Goal: Task Accomplishment & Management: Use online tool/utility

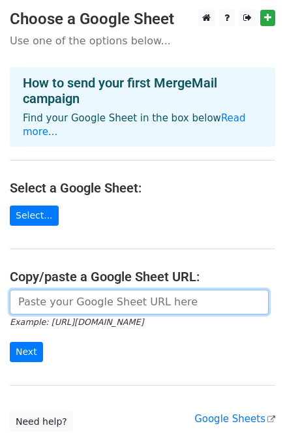
click at [91, 290] on input "url" at bounding box center [139, 302] width 259 height 25
paste input "[URL][DOMAIN_NAME]"
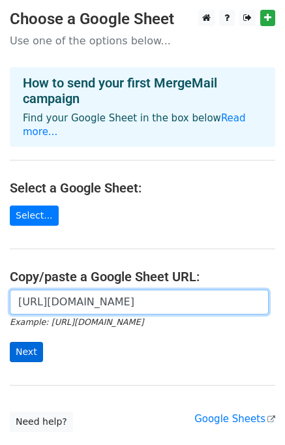
type input "[URL][DOMAIN_NAME]"
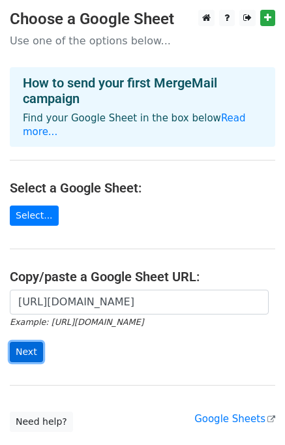
click at [22, 342] on input "Next" at bounding box center [26, 352] width 33 height 20
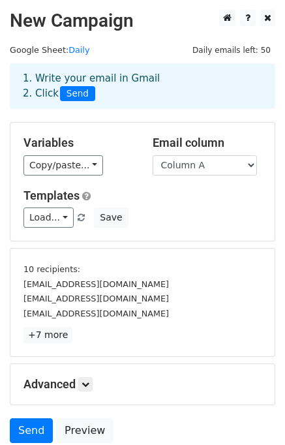
scroll to position [107, 0]
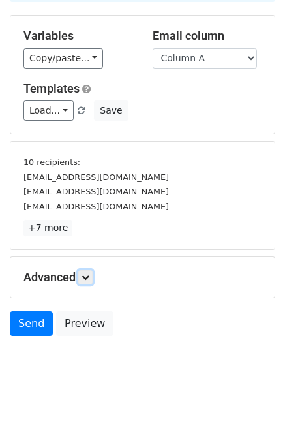
click at [89, 275] on icon at bounding box center [86, 277] width 8 height 8
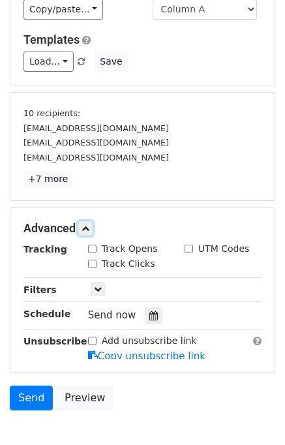
scroll to position [204, 0]
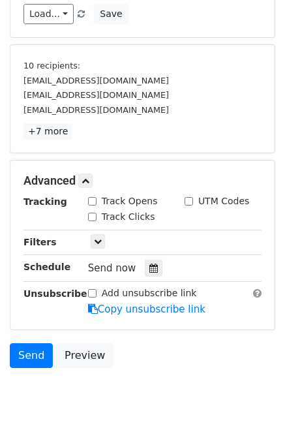
click at [93, 202] on input "Track Opens" at bounding box center [92, 201] width 8 height 8
checkbox input "true"
click at [93, 219] on input "Track Clicks" at bounding box center [92, 217] width 8 height 8
checkbox input "true"
click at [149, 267] on icon at bounding box center [153, 268] width 8 height 9
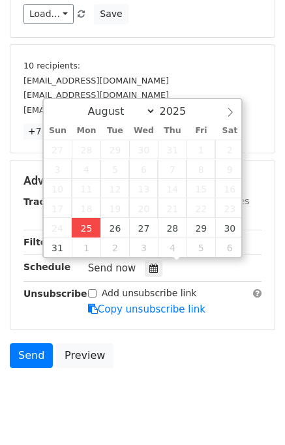
type input "2025-08-25 15:16"
type input "03"
type input "16"
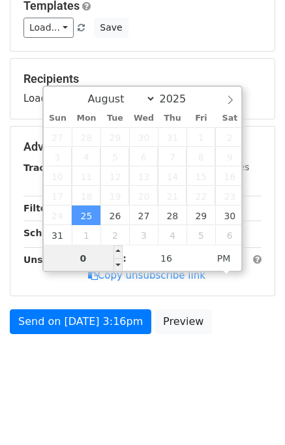
type input "03"
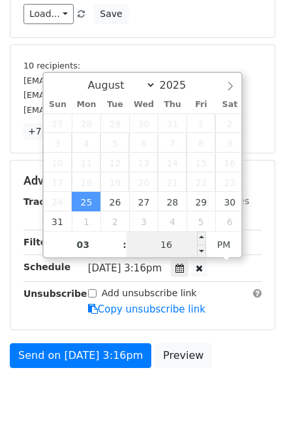
click at [146, 247] on input "16" at bounding box center [167, 245] width 80 height 26
type input "25"
type input "2025-08-25 15:25"
click at [247, 359] on div "Send on Aug 25 at 3:16pm Preview" at bounding box center [142, 358] width 285 height 31
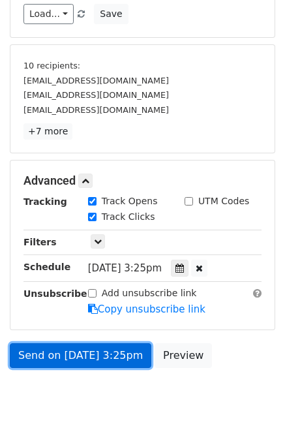
click at [101, 350] on link "Send on Aug 25 at 3:25pm" at bounding box center [81, 355] width 142 height 25
click at [70, 352] on link "Send on Aug 25 at 3:25pm" at bounding box center [81, 355] width 142 height 25
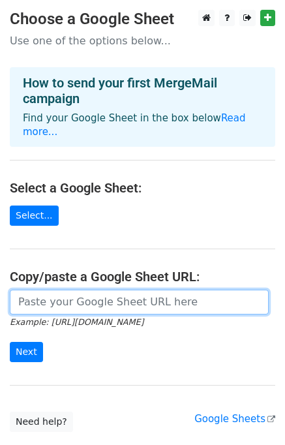
click at [76, 290] on input "url" at bounding box center [139, 302] width 259 height 25
type input "[URL][DOMAIN_NAME]"
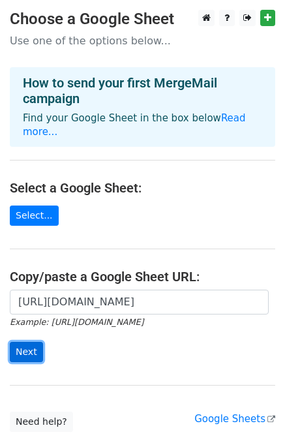
click at [34, 342] on input "Next" at bounding box center [26, 352] width 33 height 20
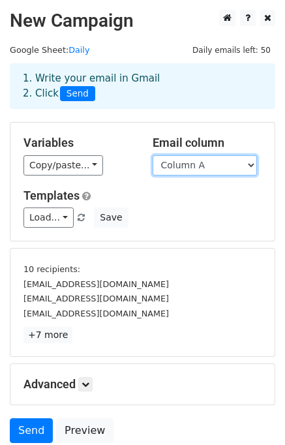
click at [194, 169] on select "Column A Column B Column C" at bounding box center [205, 165] width 104 height 20
select select "Column B"
click at [153, 155] on select "Column A Column B Column C" at bounding box center [205, 165] width 104 height 20
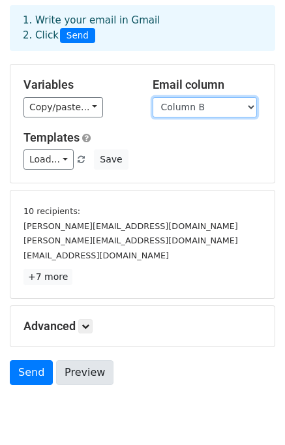
scroll to position [107, 0]
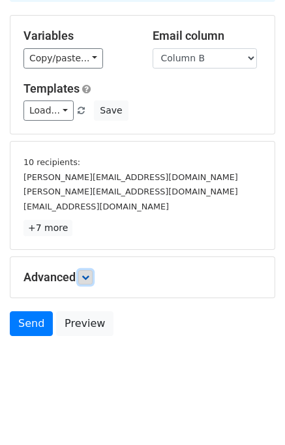
click at [92, 274] on link at bounding box center [85, 277] width 14 height 14
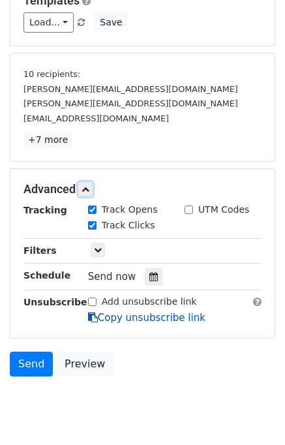
scroll to position [234, 0]
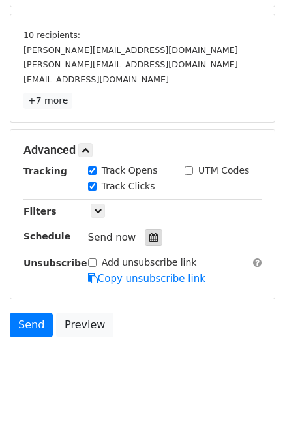
click at [145, 237] on div at bounding box center [154, 237] width 18 height 17
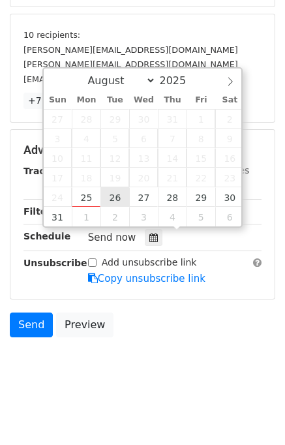
type input "2025-08-26 12:00"
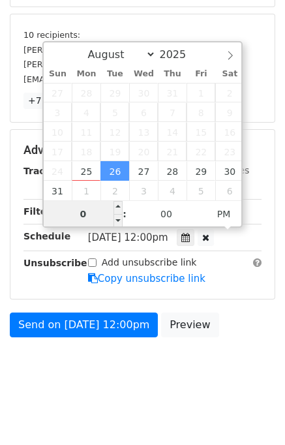
type input "02"
type input "2025-08-26 14:00"
click at [257, 330] on div "Send on Aug 26 at 12:00pm Preview" at bounding box center [142, 328] width 285 height 31
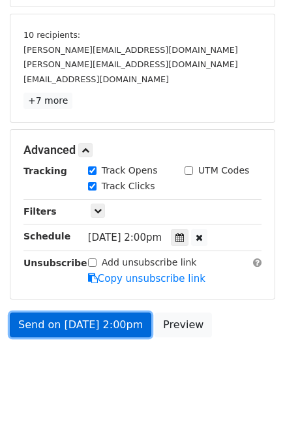
click at [65, 321] on link "Send on Aug 26 at 2:00pm" at bounding box center [81, 325] width 142 height 25
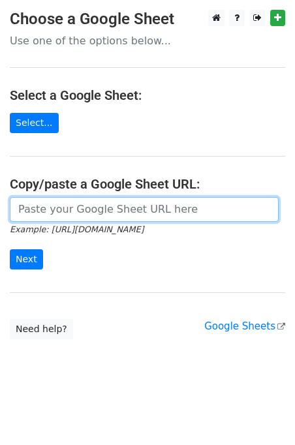
drag, startPoint x: 85, startPoint y: 206, endPoint x: 89, endPoint y: 218, distance: 12.4
click at [85, 207] on input "url" at bounding box center [144, 209] width 269 height 25
type input "https://docs.google.com/spreadsheets/d/1yvh9F70Rirw2Sg6pF54Vu0tNwL9LfW2c4pacLcE…"
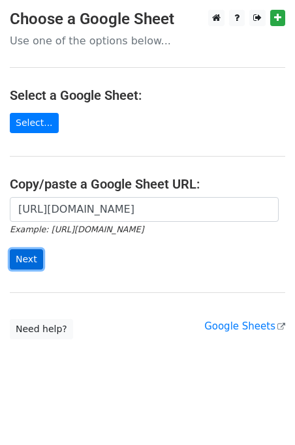
click at [35, 256] on input "Next" at bounding box center [26, 259] width 33 height 20
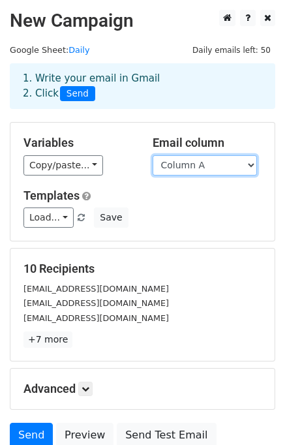
click at [201, 166] on select "Column A Column B Column C" at bounding box center [205, 165] width 104 height 20
select select "Column C"
click at [153, 155] on select "Column A Column B Column C" at bounding box center [205, 165] width 104 height 20
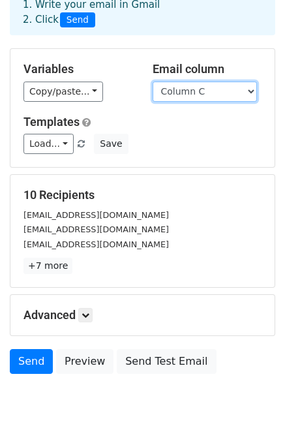
scroll to position [112, 0]
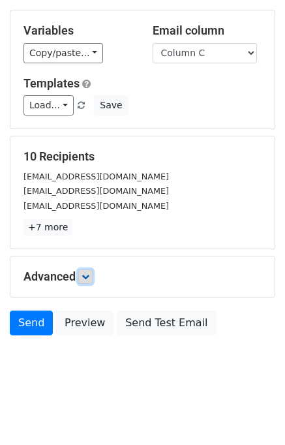
click at [89, 279] on icon at bounding box center [86, 277] width 8 height 8
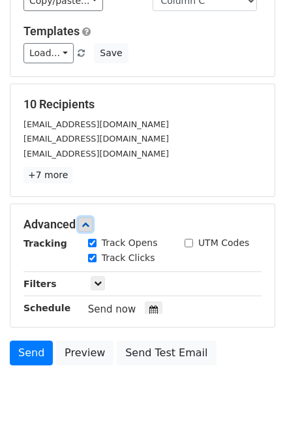
scroll to position [209, 0]
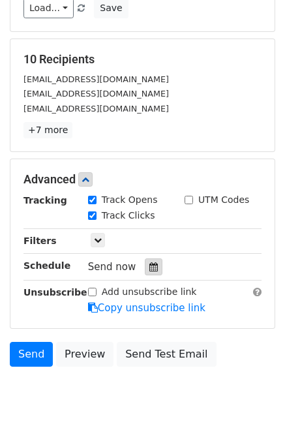
click at [147, 259] on div at bounding box center [154, 266] width 18 height 17
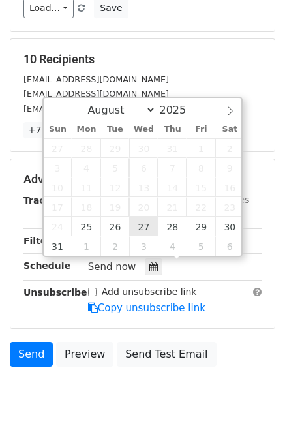
type input "[DATE] 12:00"
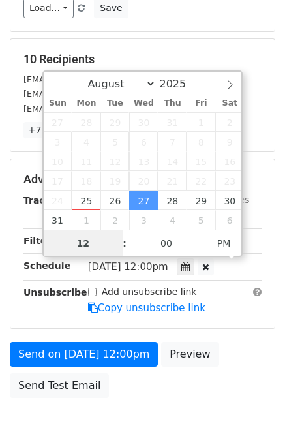
scroll to position [0, 0]
type input "03"
type input "[DATE] 15:00"
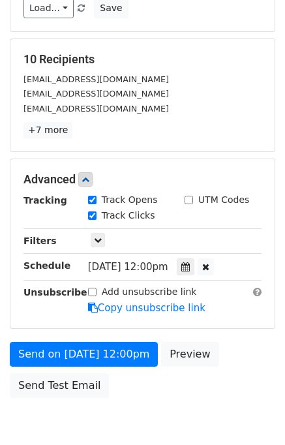
click at [238, 344] on div "Send on [DATE] 12:00pm Preview Send Test Email" at bounding box center [142, 373] width 285 height 63
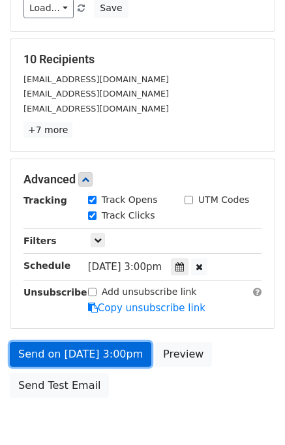
click at [99, 350] on link "Send on [DATE] 3:00pm" at bounding box center [81, 354] width 142 height 25
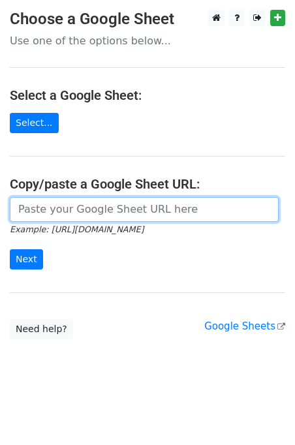
click at [78, 209] on input "url" at bounding box center [144, 209] width 269 height 25
type input "[URL][DOMAIN_NAME]"
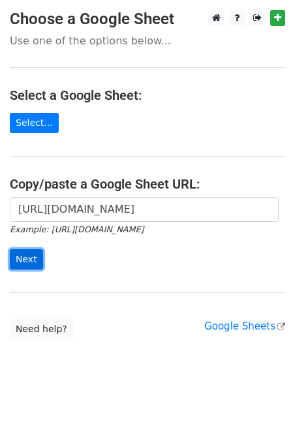
click at [27, 256] on input "Next" at bounding box center [26, 259] width 33 height 20
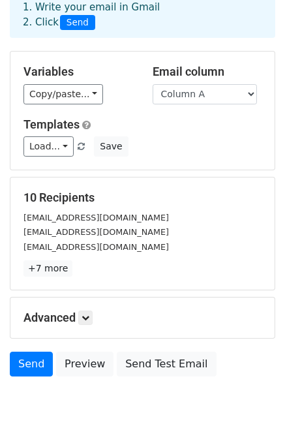
scroll to position [112, 0]
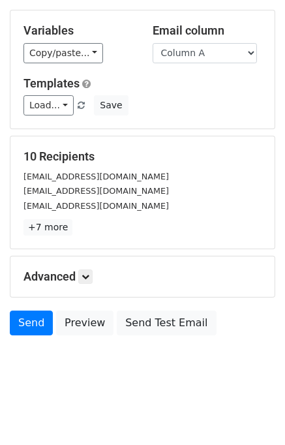
click at [95, 281] on h5 "Advanced" at bounding box center [142, 276] width 238 height 14
click at [89, 279] on icon at bounding box center [86, 277] width 8 height 8
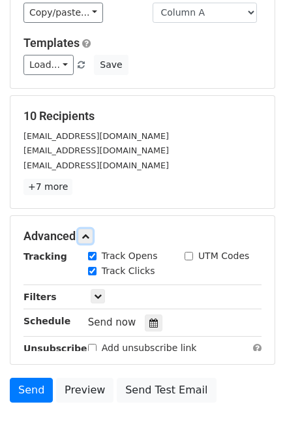
scroll to position [204, 0]
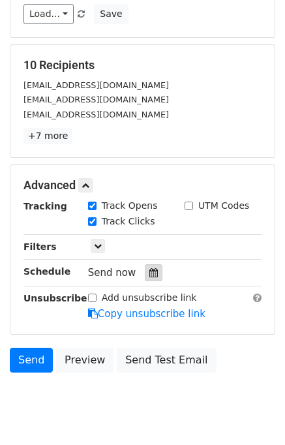
click at [153, 271] on div at bounding box center [154, 272] width 18 height 17
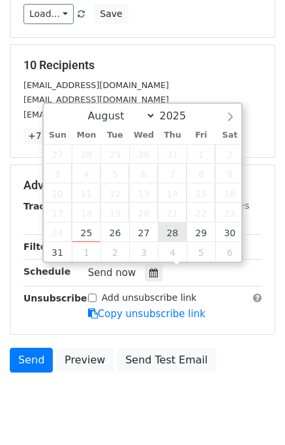
type input "2025-08-28 12:00"
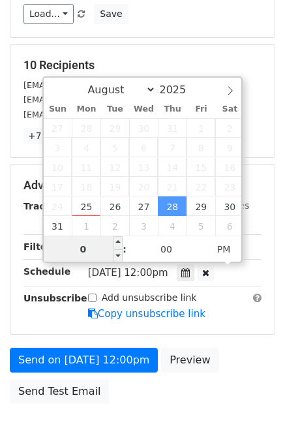
type input "04"
type input "2025-08-28 16:00"
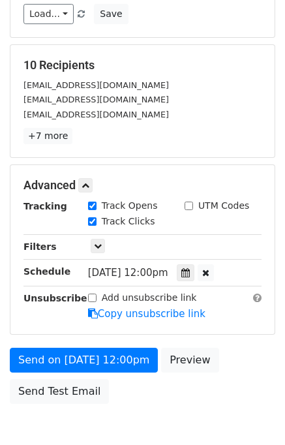
click at [227, 348] on div "Send on Aug 28 at 12:00pm Preview Send Test Email" at bounding box center [142, 379] width 285 height 63
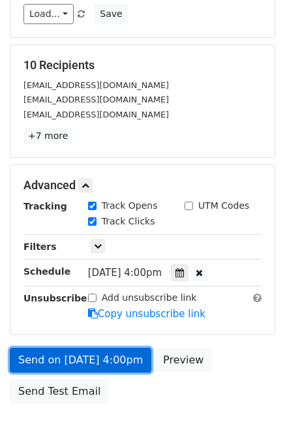
click at [117, 361] on link "Send on Aug 28 at 4:00pm" at bounding box center [81, 360] width 142 height 25
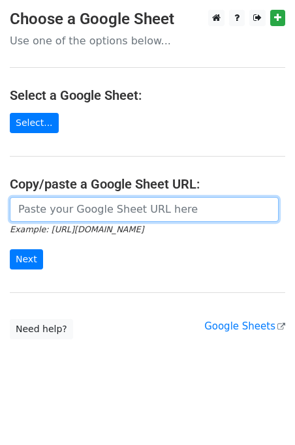
click at [68, 213] on input "url" at bounding box center [144, 209] width 269 height 25
click at [99, 217] on input "url" at bounding box center [144, 209] width 269 height 25
type input "[URL][DOMAIN_NAME]"
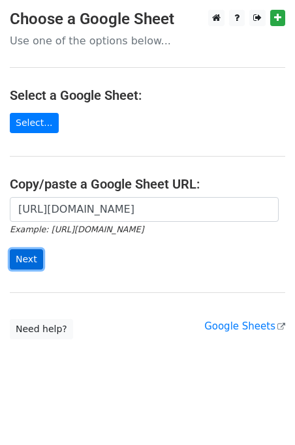
click at [14, 258] on input "Next" at bounding box center [26, 259] width 33 height 20
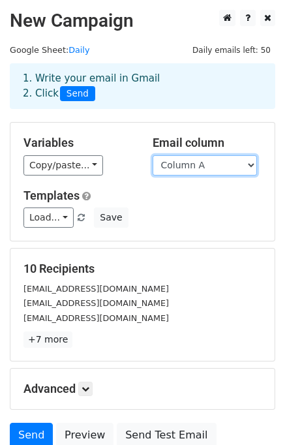
click at [195, 167] on select "Column A Column B Column C" at bounding box center [205, 165] width 104 height 20
select select "Column B"
click at [153, 155] on select "Column A Column B Column C" at bounding box center [205, 165] width 104 height 20
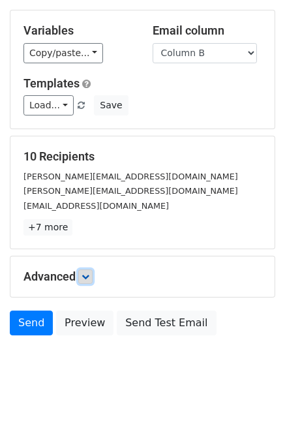
click at [89, 275] on icon at bounding box center [86, 277] width 8 height 8
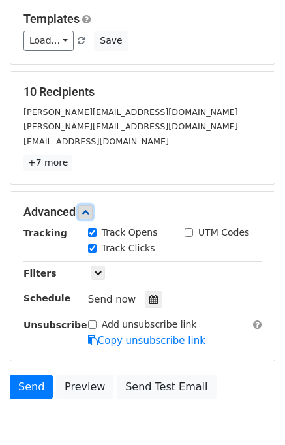
scroll to position [219, 0]
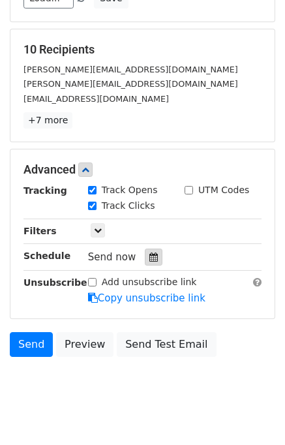
click at [149, 258] on icon at bounding box center [153, 257] width 8 height 9
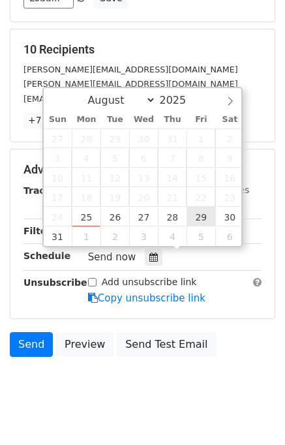
type input "2025-08-29 12:00"
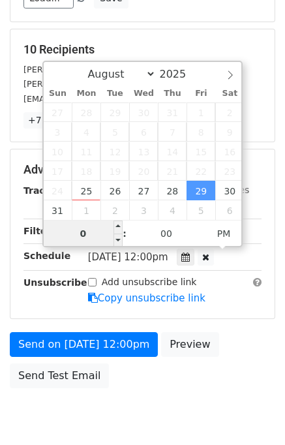
type input "05"
type input "2025-08-29 17:00"
click at [247, 337] on div "Send on Aug 29 at 12:00pm Preview Send Test Email" at bounding box center [142, 363] width 285 height 63
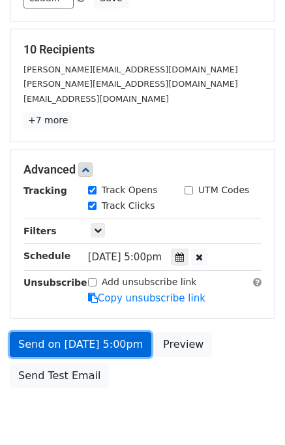
click at [90, 337] on link "Send on Aug 29 at 5:00pm" at bounding box center [81, 344] width 142 height 25
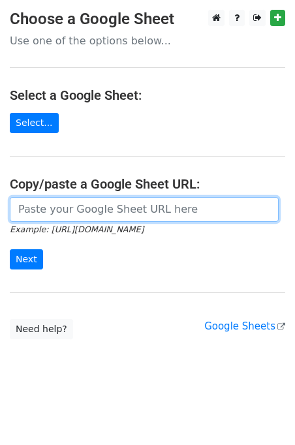
click at [76, 208] on input "url" at bounding box center [144, 209] width 269 height 25
type input "[URL][DOMAIN_NAME]"
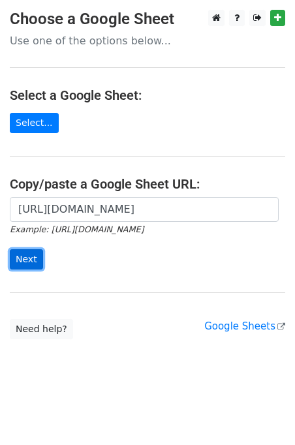
click at [31, 258] on input "Next" at bounding box center [26, 259] width 33 height 20
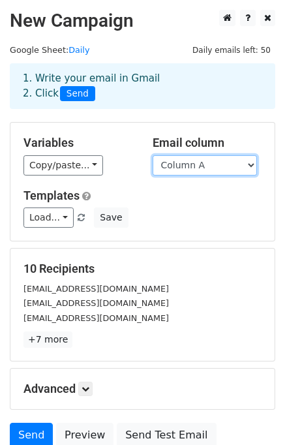
click at [209, 171] on select "Column A Column B Column C" at bounding box center [205, 165] width 104 height 20
select select "Column C"
click at [153, 155] on select "Column A Column B Column C" at bounding box center [205, 165] width 104 height 20
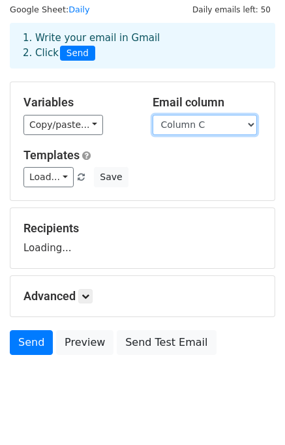
scroll to position [60, 0]
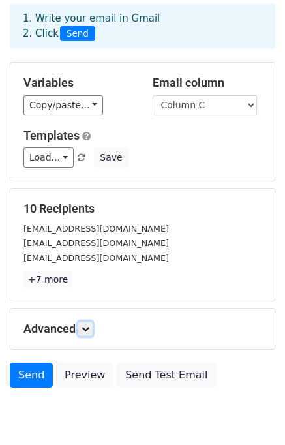
click at [87, 327] on icon at bounding box center [86, 329] width 8 height 8
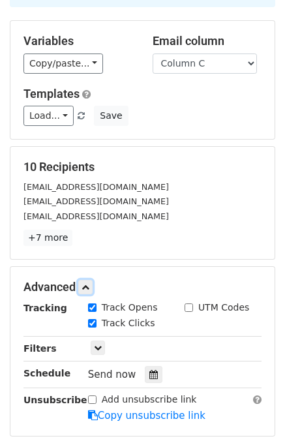
scroll to position [125, 0]
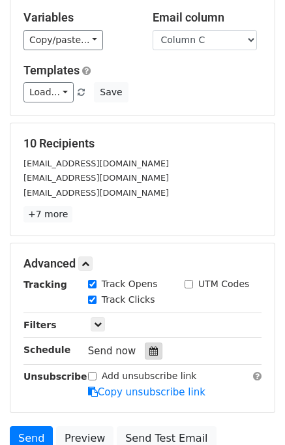
click at [153, 346] on div at bounding box center [154, 351] width 18 height 17
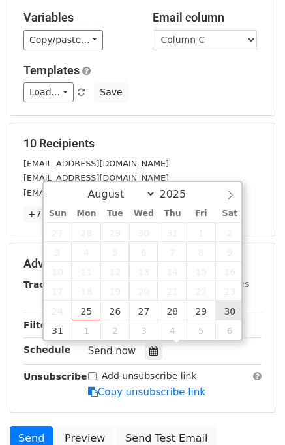
type input "[DATE] 12:00"
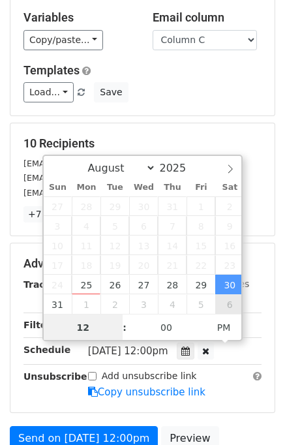
scroll to position [0, 0]
type input "06"
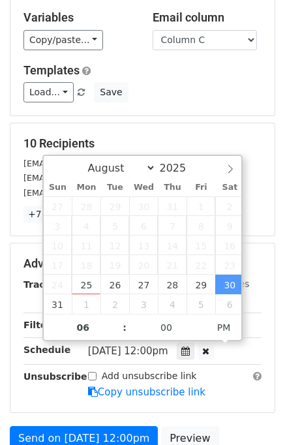
type input "[DATE] 18:00"
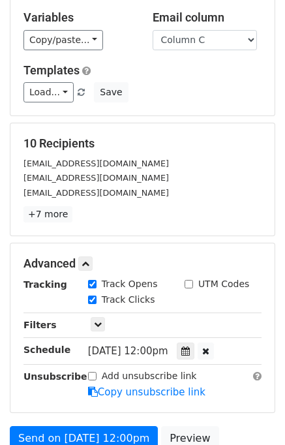
click at [218, 378] on div "Add unsubscribe link Copy unsubscribe link" at bounding box center [174, 384] width 193 height 30
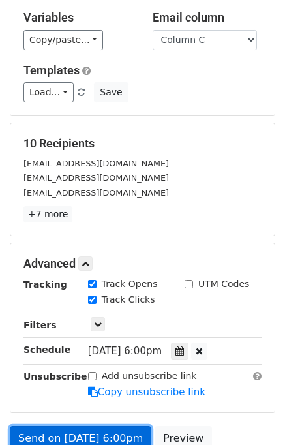
click at [60, 434] on link "Send on [DATE] 6:00pm" at bounding box center [81, 438] width 142 height 25
